Goal: Information Seeking & Learning: Learn about a topic

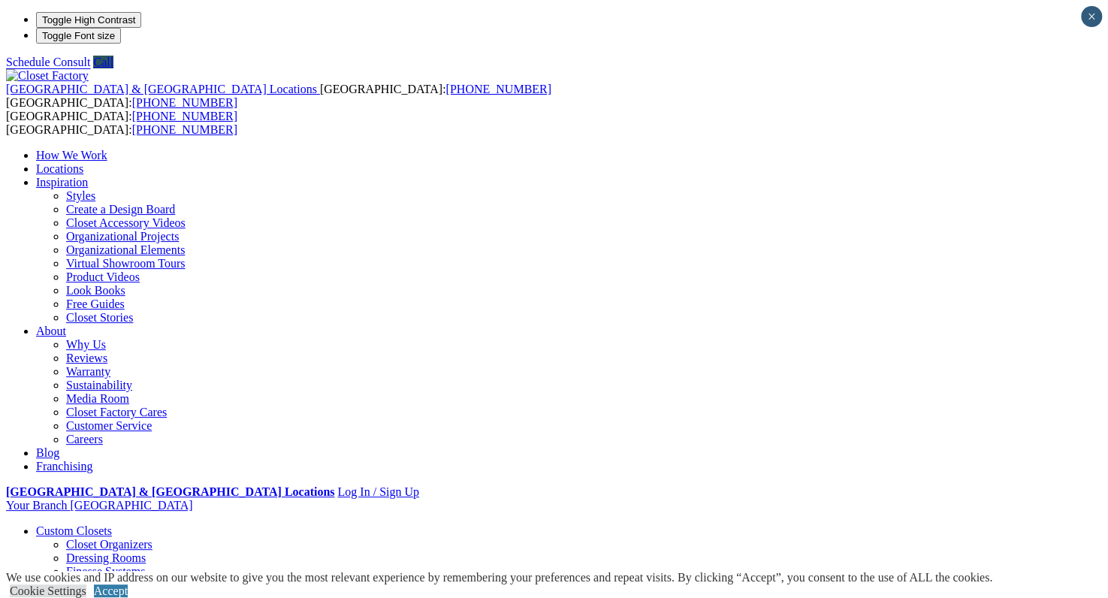
click at [71, 538] on link "Closet Organizers" at bounding box center [109, 544] width 86 height 13
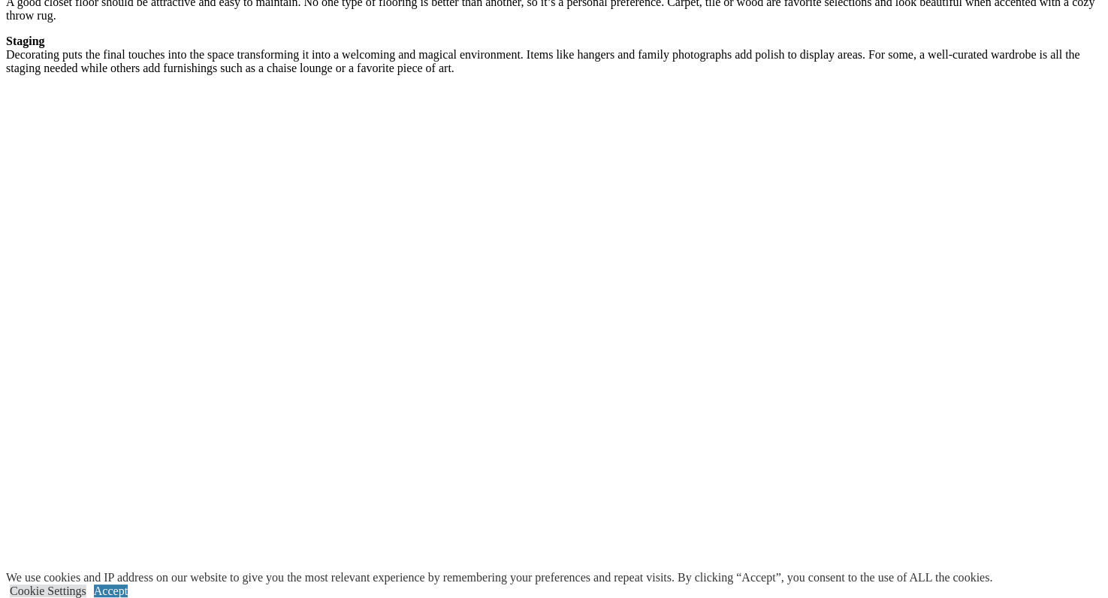
scroll to position [2603, 0]
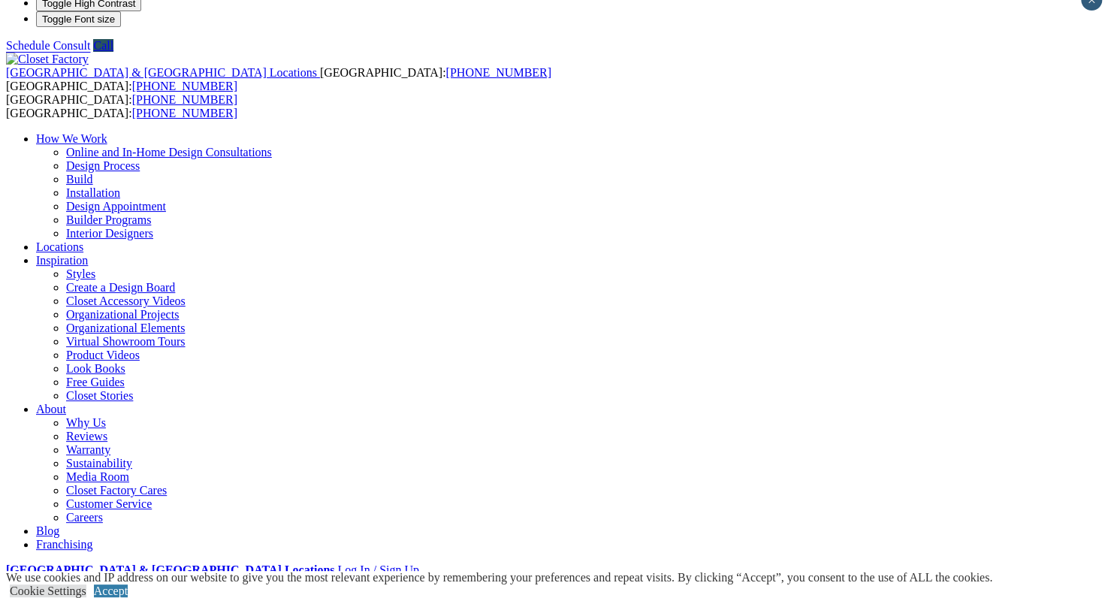
scroll to position [0, 0]
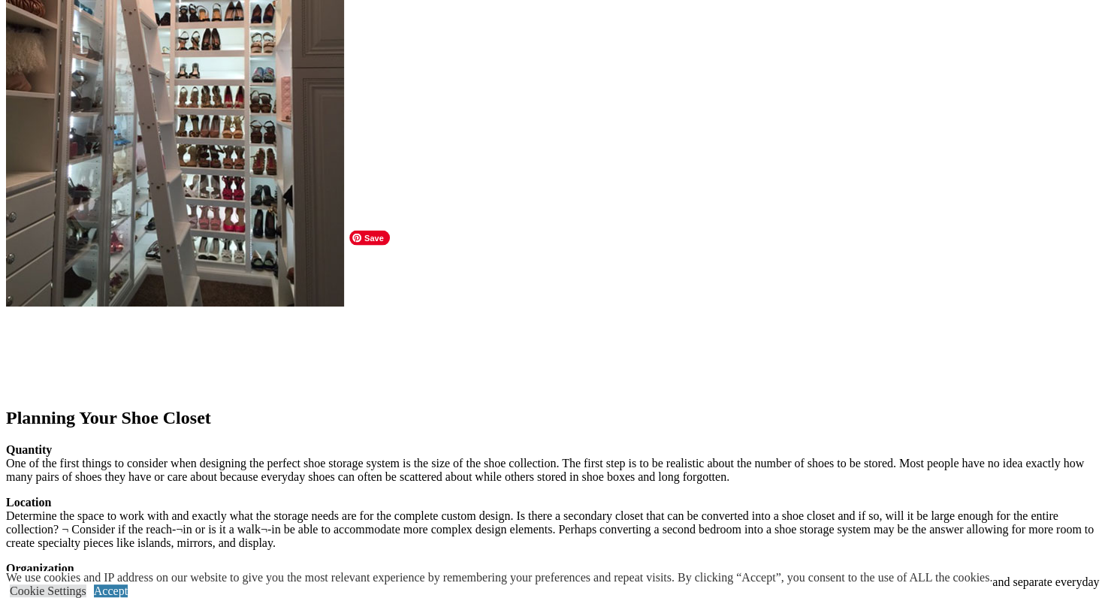
scroll to position [1703, 0]
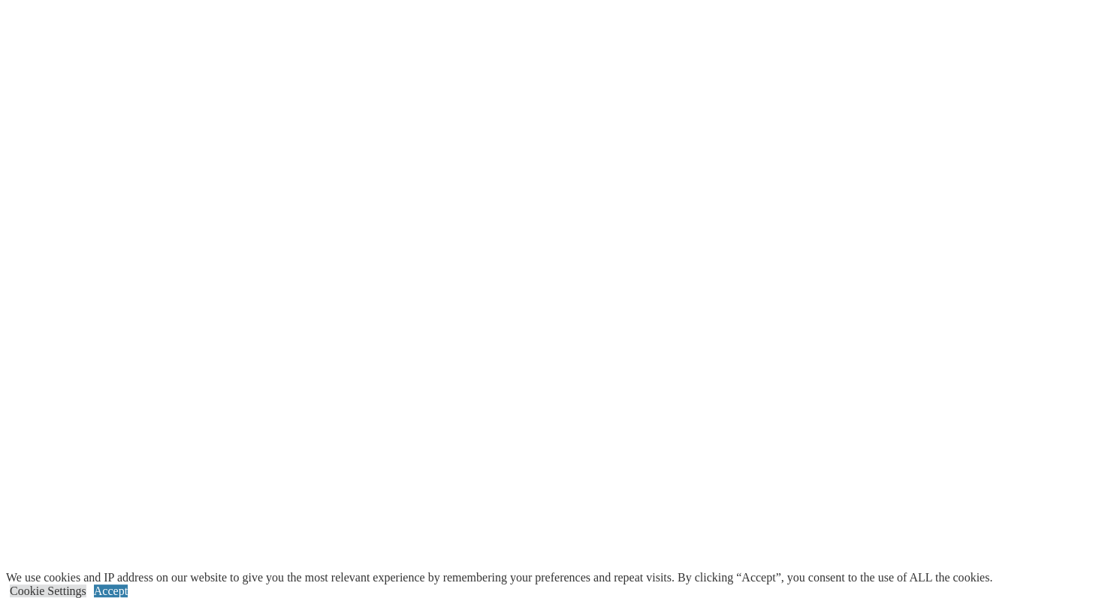
scroll to position [2719, 0]
